Goal: Find contact information: Obtain details needed to contact an individual or organization

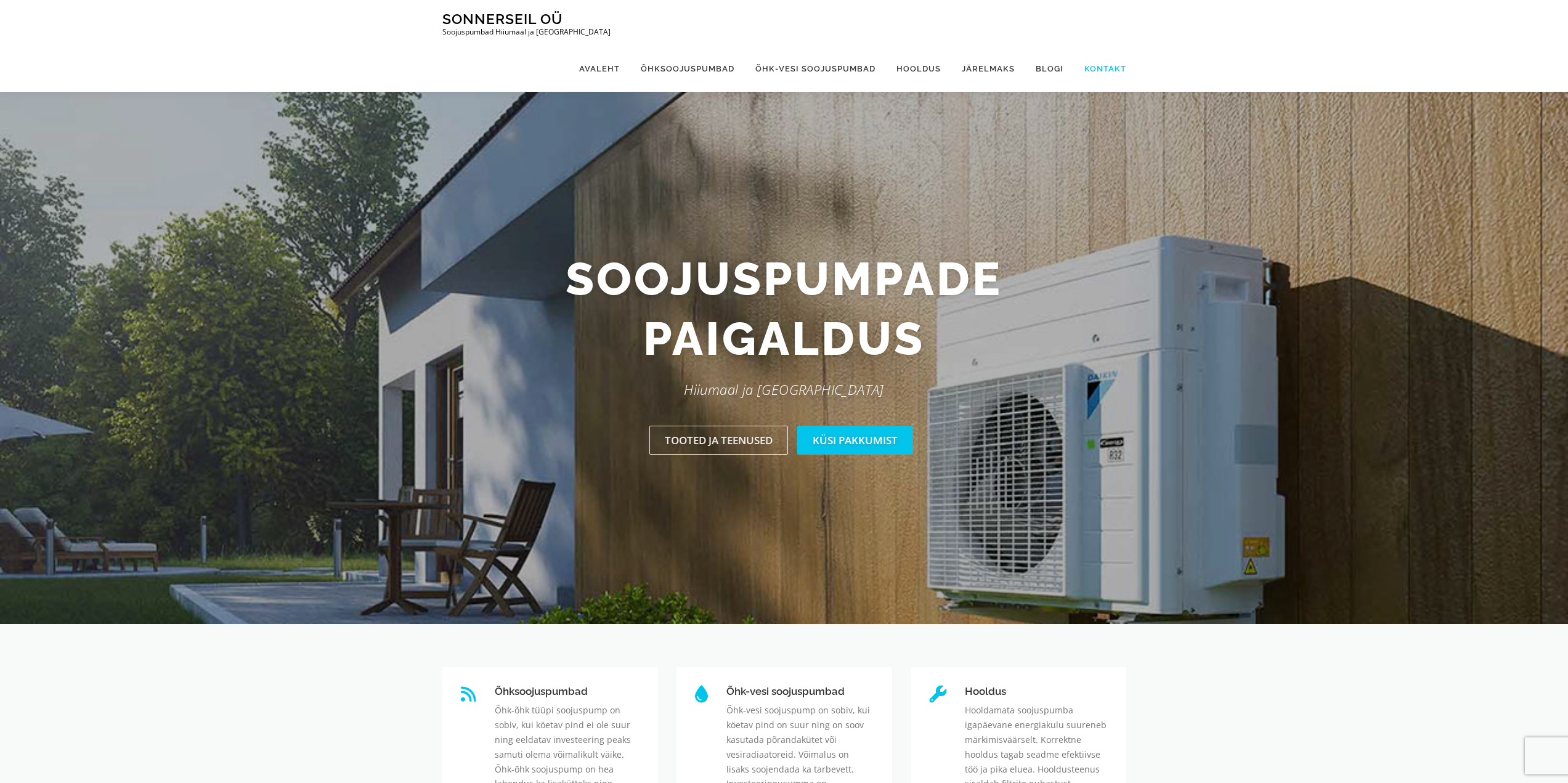
click at [1098, 46] on link "Kontakt" at bounding box center [1100, 68] width 52 height 46
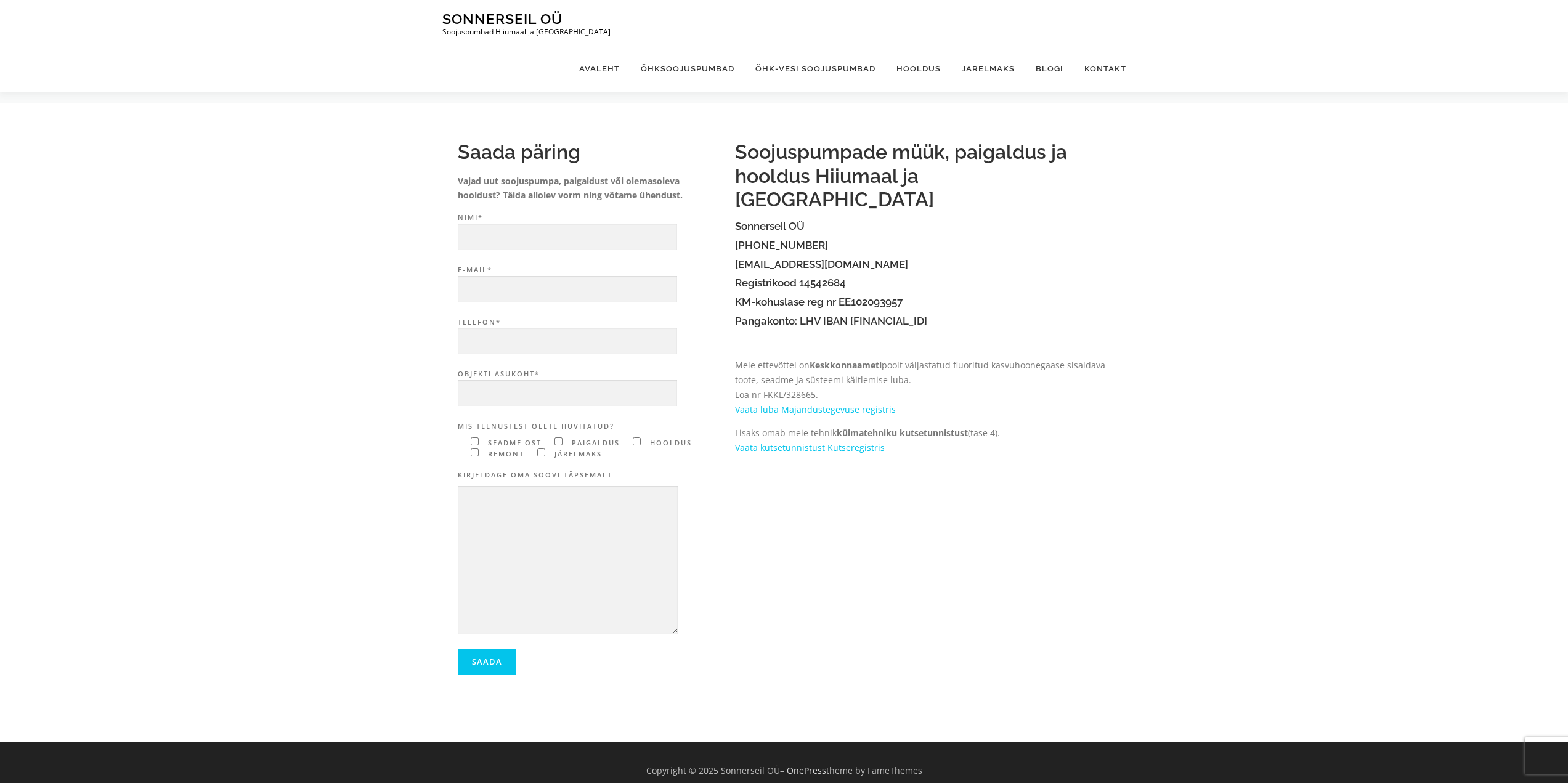
click at [1023, 448] on div "Soojuspumpade müük, paigaldus ja hooldus Hiiumaal ja Saaremaal Sonnerseil OÜ (+…" at bounding box center [929, 302] width 388 height 349
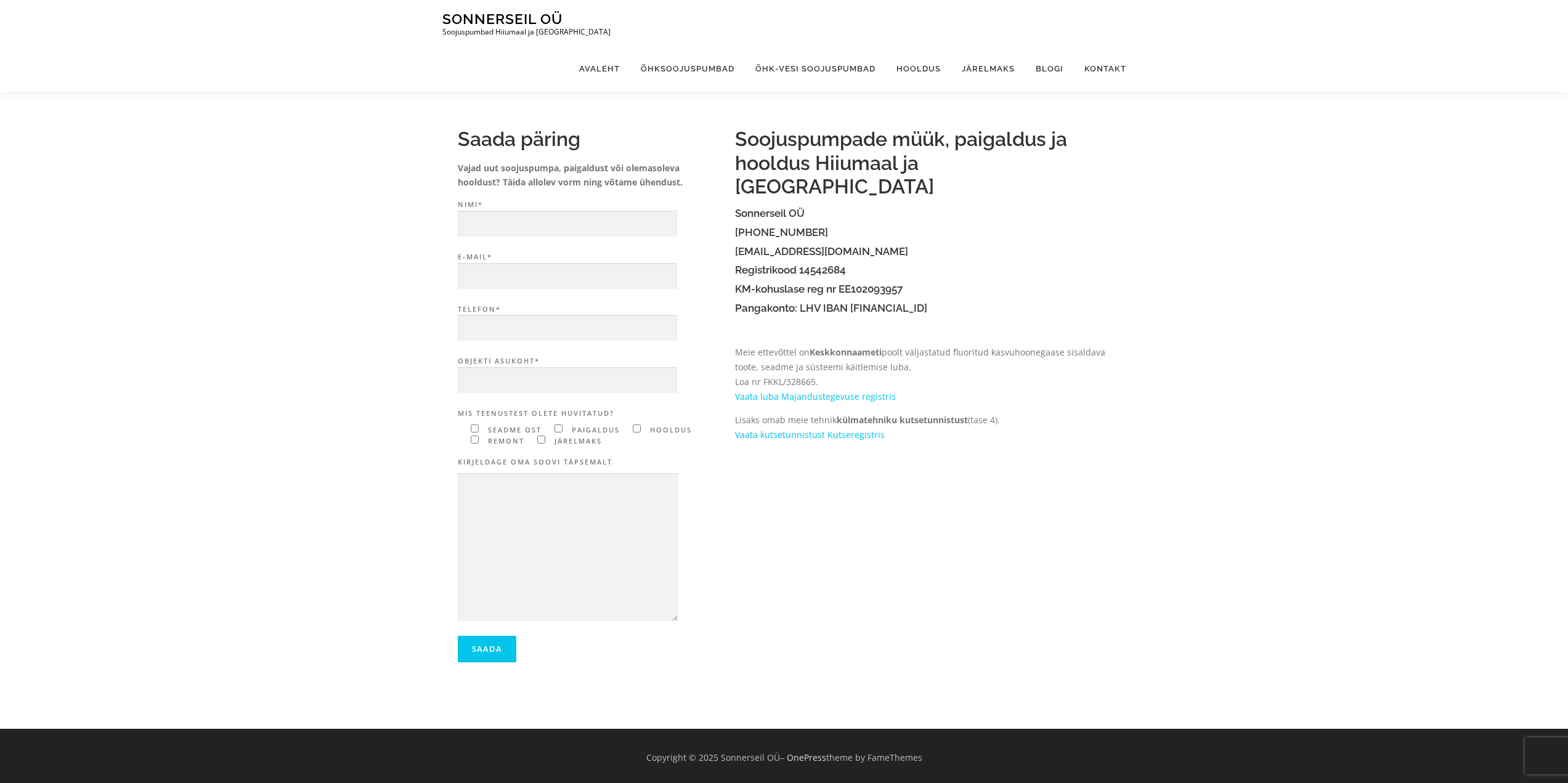
scroll to position [17, 0]
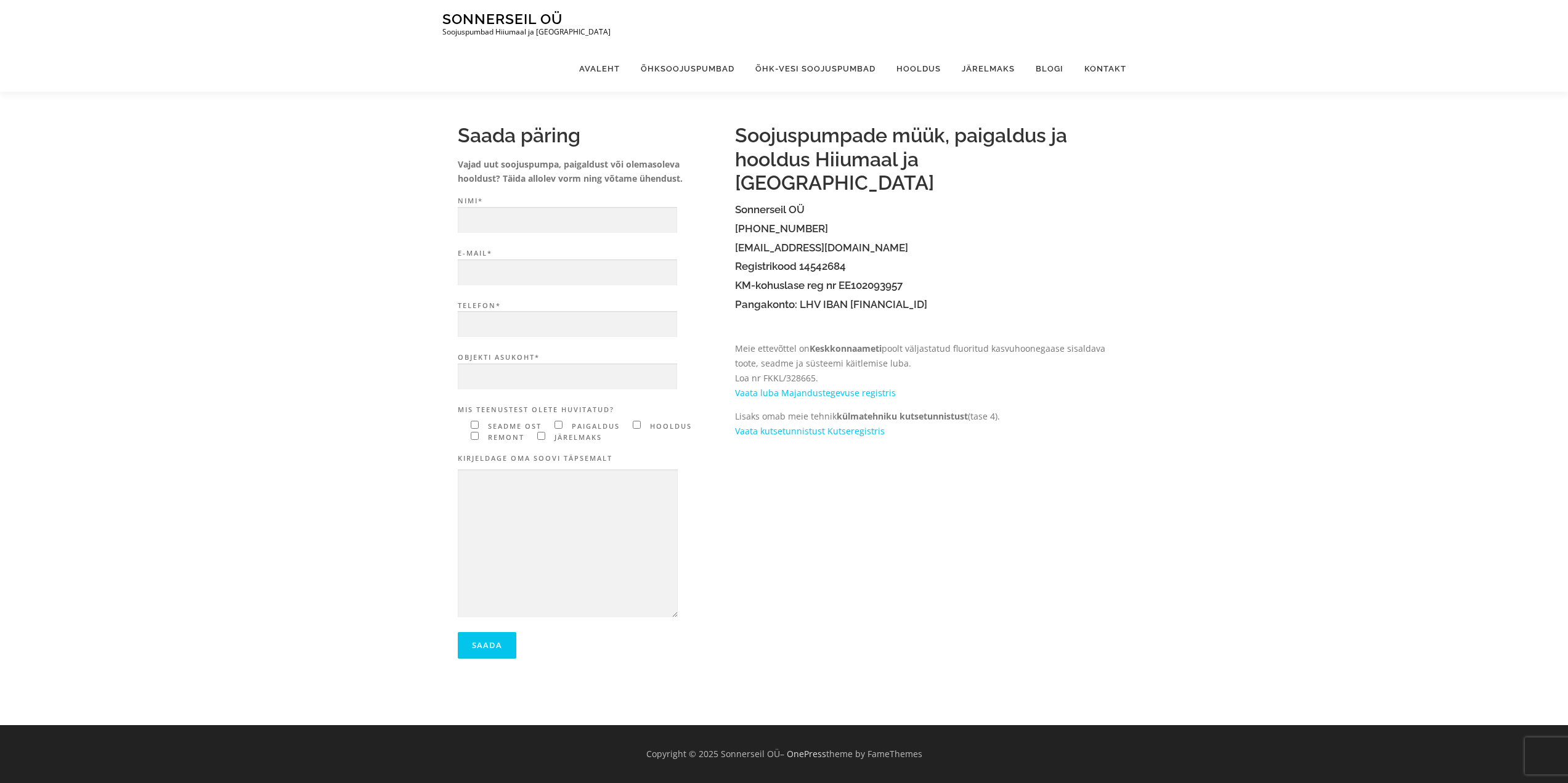
drag, startPoint x: 719, startPoint y: 756, endPoint x: 775, endPoint y: 752, distance: 56.1
click at [775, 752] on div "Copyright © 2025 Sonnerseil OÜ – OnePress theme by FameThemes" at bounding box center [784, 755] width 702 height 15
copy div "Sonnerseil OÜ"
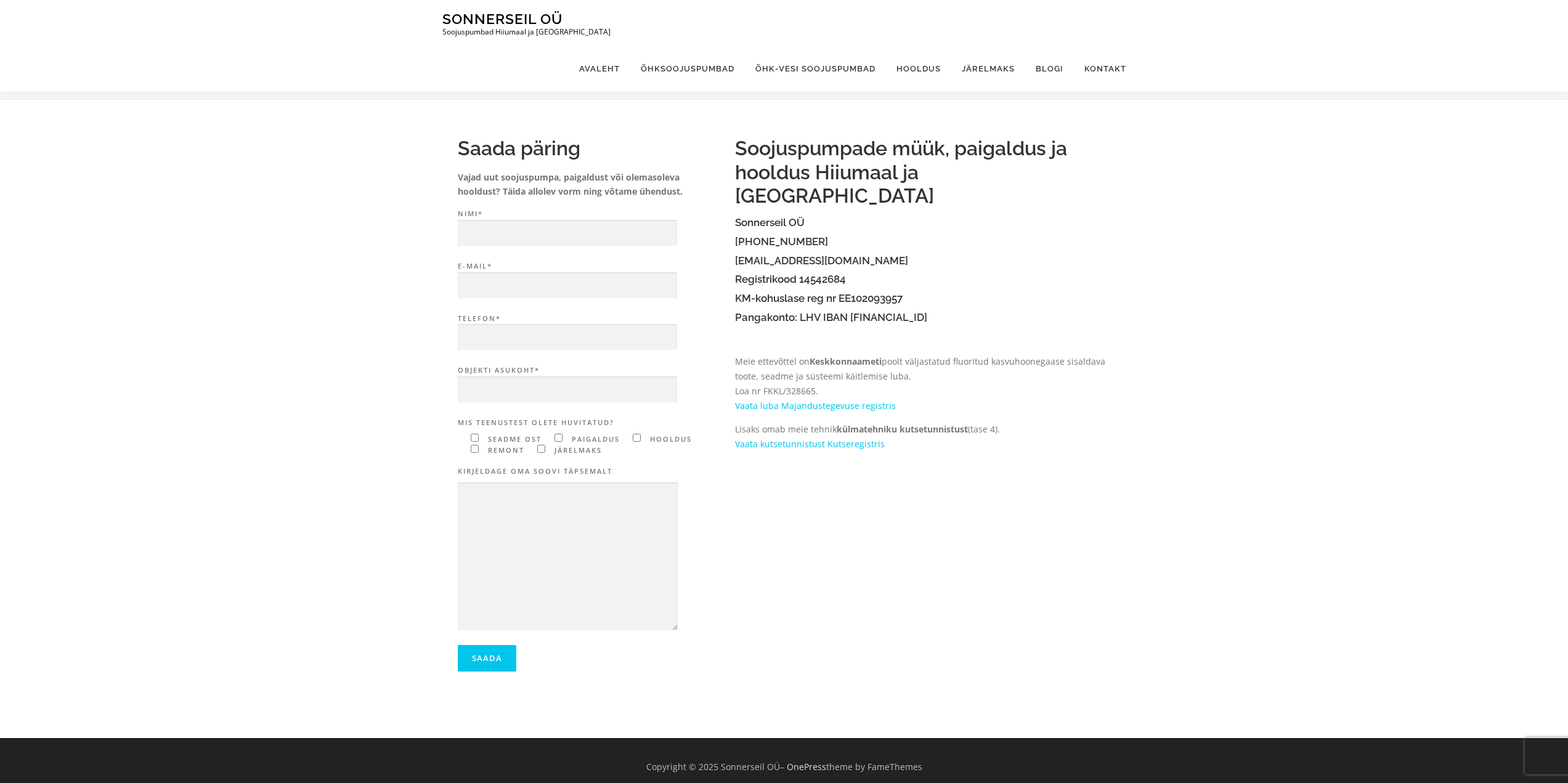
scroll to position [0, 0]
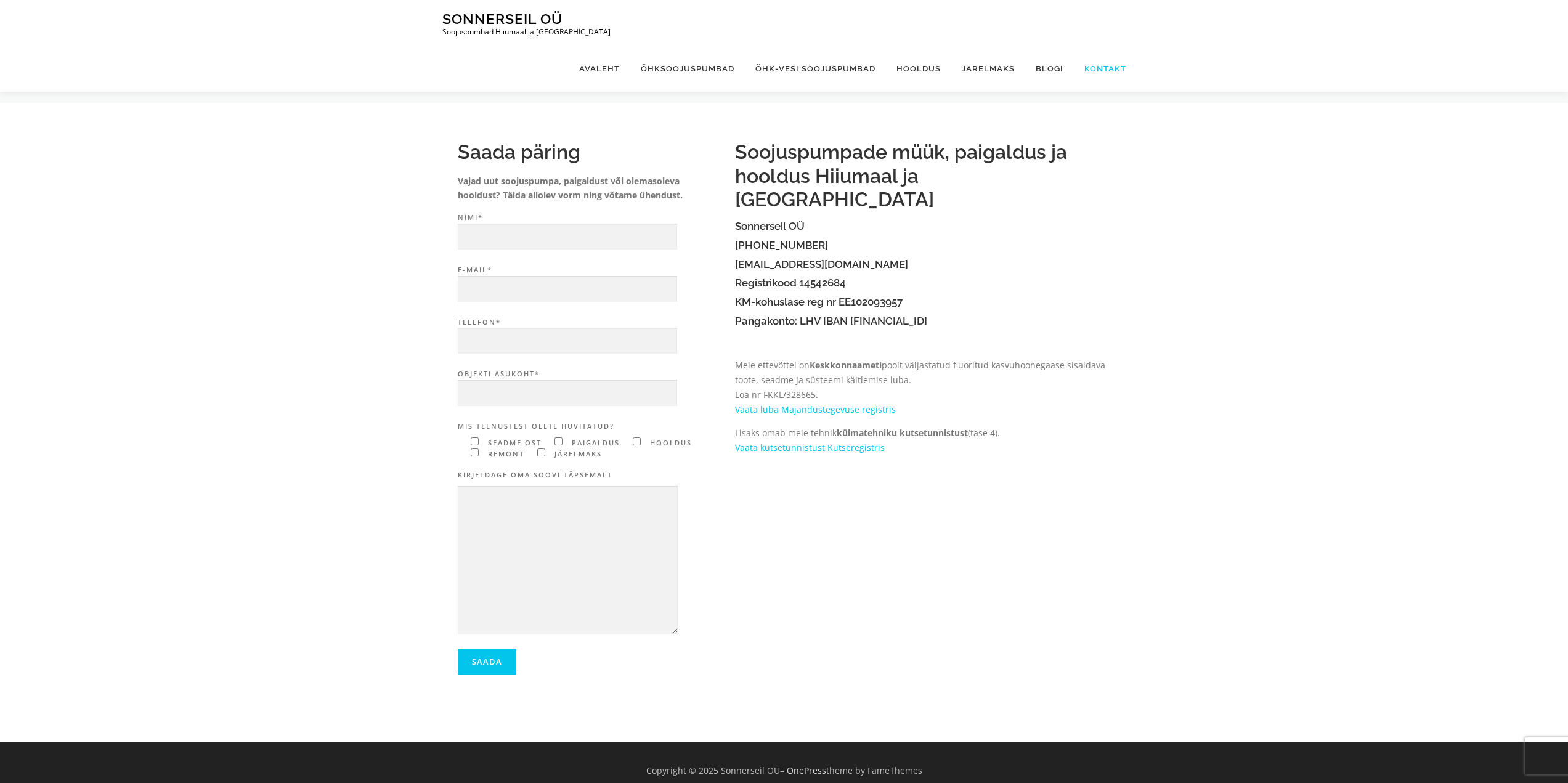
click at [1098, 46] on link "Kontakt" at bounding box center [1100, 68] width 52 height 46
drag, startPoint x: 764, startPoint y: 226, endPoint x: 814, endPoint y: 226, distance: 50.0
click at [814, 240] on h4 "[PHONE_NUMBER]" at bounding box center [923, 246] width 376 height 12
drag, startPoint x: 836, startPoint y: 243, endPoint x: 735, endPoint y: 242, distance: 101.0
click at [735, 259] on h4 "[EMAIL_ADDRESS][DOMAIN_NAME]" at bounding box center [923, 265] width 376 height 12
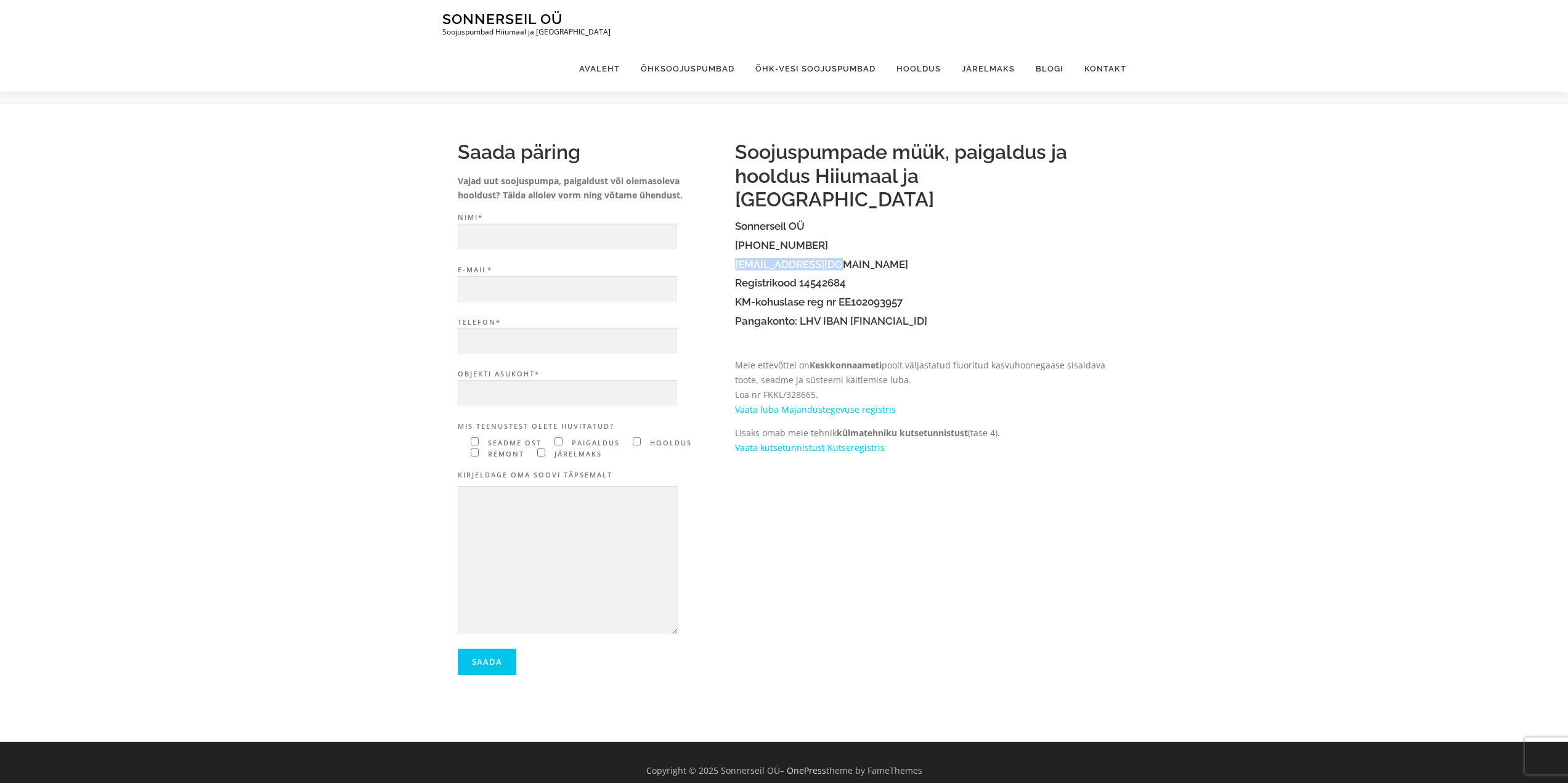
copy link "[EMAIL_ADDRESS][DOMAIN_NAME]"
click at [600, 46] on link "Avaleht" at bounding box center [600, 68] width 62 height 46
